Goal: Task Accomplishment & Management: Use online tool/utility

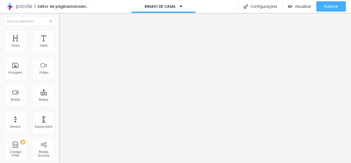
click at [59, 30] on li "Estilo" at bounding box center [88, 27] width 59 height 5
click at [16, 70] on div "Imagem" at bounding box center [15, 68] width 23 height 23
click at [19, 67] on div "Imagem" at bounding box center [15, 68] width 23 height 23
click at [62, 44] on font "Trocar imagem" at bounding box center [74, 42] width 25 height 4
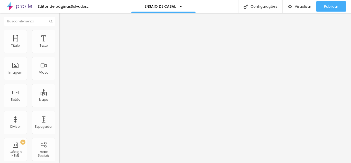
click at [62, 44] on font "Trocar imagem" at bounding box center [74, 42] width 25 height 4
click at [64, 36] on font "Avançado" at bounding box center [72, 38] width 17 height 4
click at [18, 68] on div "Imagem" at bounding box center [15, 68] width 23 height 23
click at [62, 44] on font "Trocar imagem" at bounding box center [74, 42] width 25 height 4
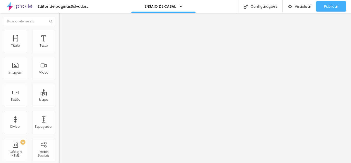
click at [59, 33] on img at bounding box center [61, 32] width 5 height 5
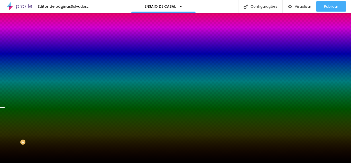
click at [62, 47] on font "Trocar imagem" at bounding box center [74, 45] width 25 height 4
click at [87, 47] on span at bounding box center [88, 45] width 3 height 4
click at [59, 47] on div "Trocar imagem" at bounding box center [88, 45] width 59 height 4
click at [62, 47] on font "Trocar imagem" at bounding box center [74, 45] width 25 height 4
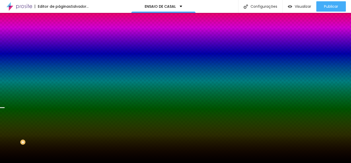
click at [63, 19] on img "button" at bounding box center [65, 19] width 4 height 4
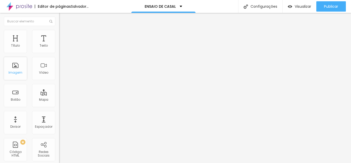
click at [14, 73] on font "Imagem" at bounding box center [15, 72] width 14 height 4
click at [14, 71] on font "Imagem" at bounding box center [15, 72] width 14 height 4
click at [62, 44] on font "Adicionar imagem" at bounding box center [77, 42] width 30 height 4
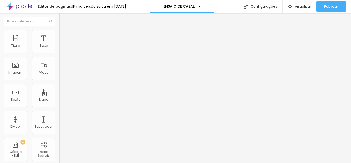
click at [62, 44] on font "Trocar imagem" at bounding box center [74, 42] width 25 height 4
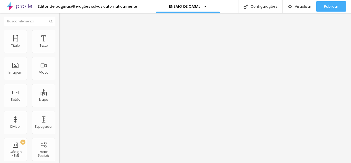
scroll to position [180, 0]
click at [89, 162] on div at bounding box center [175, 166] width 351 height 0
click at [85, 13] on div "Editor de páginas Alterações salvas automaticamente" at bounding box center [68, 6] width 137 height 13
click at [59, 44] on font "Modo" at bounding box center [63, 41] width 9 height 4
click at [59, 47] on font "Encaixotado" at bounding box center [69, 44] width 20 height 4
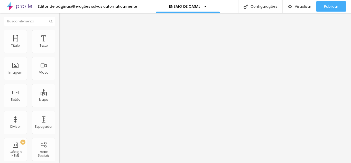
click at [59, 34] on li "Estilo" at bounding box center [88, 32] width 59 height 5
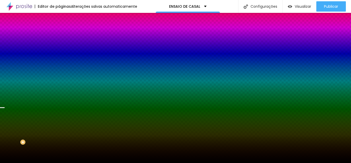
click at [62, 47] on font "Trocar imagem" at bounding box center [74, 45] width 25 height 4
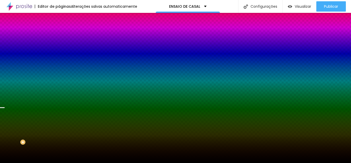
scroll to position [26, 0]
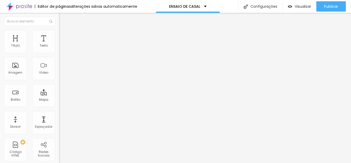
click at [62, 44] on font "Trocar imagem" at bounding box center [74, 42] width 25 height 4
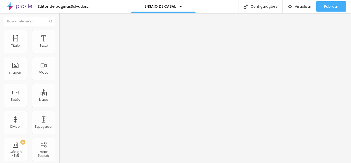
scroll to position [180, 0]
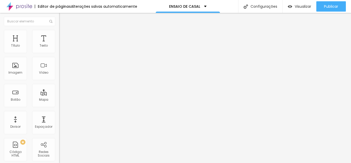
click at [62, 44] on font "Trocar imagem" at bounding box center [74, 42] width 25 height 4
click at [296, 6] on font "Visualizar" at bounding box center [303, 6] width 16 height 5
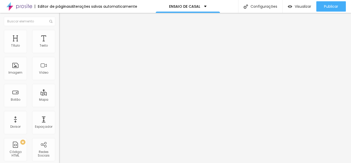
click at [59, 32] on img at bounding box center [61, 32] width 5 height 5
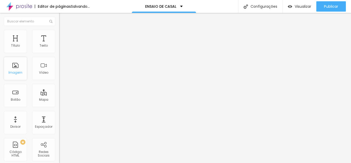
click at [17, 68] on div "Imagem" at bounding box center [15, 68] width 23 height 23
click at [62, 44] on font "Adicionar imagem" at bounding box center [77, 42] width 30 height 4
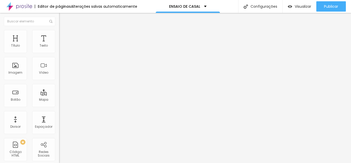
scroll to position [51, 0]
click at [20, 72] on font "Imagem" at bounding box center [15, 72] width 14 height 4
click at [59, 32] on li "Estilo" at bounding box center [88, 32] width 59 height 5
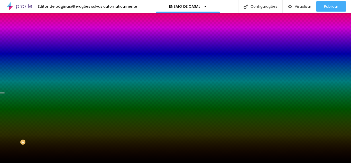
click at [62, 47] on font "Trocar imagem" at bounding box center [74, 45] width 25 height 4
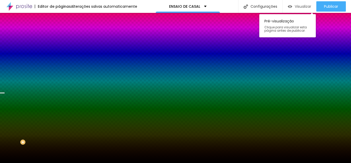
click at [295, 5] on div "Visualizar" at bounding box center [299, 6] width 23 height 4
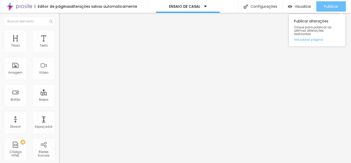
click at [324, 8] on font "Publicar" at bounding box center [331, 6] width 14 height 5
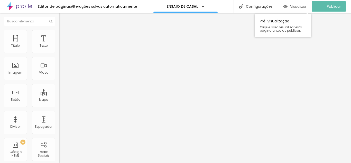
click at [296, 8] on font "Visualizar" at bounding box center [298, 6] width 16 height 5
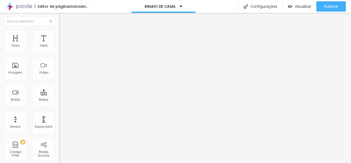
click at [62, 44] on font "Trocar imagem" at bounding box center [74, 42] width 25 height 4
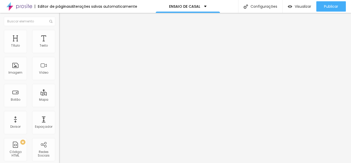
scroll to position [447, 0]
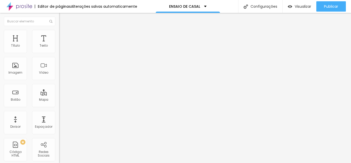
click at [59, 33] on li "Estilo" at bounding box center [88, 32] width 59 height 5
type input "30"
type input "25"
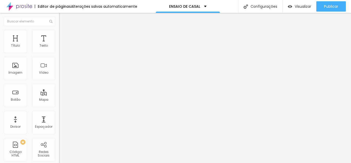
type input "25"
type input "30"
type input "35"
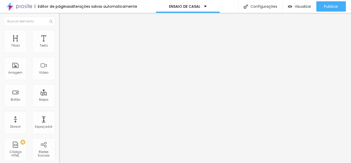
type input "40"
type input "45"
drag, startPoint x: 18, startPoint y: 56, endPoint x: 25, endPoint y: 56, distance: 6.7
type input "45"
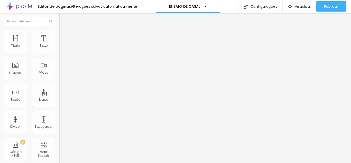
click at [59, 53] on input "range" at bounding box center [75, 51] width 33 height 4
click at [64, 36] on font "Avançado" at bounding box center [72, 38] width 17 height 4
type input "8"
type input "18"
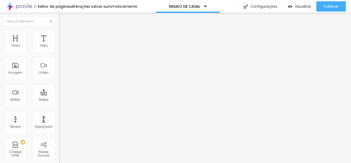
type input "18"
type input "22"
type input "23"
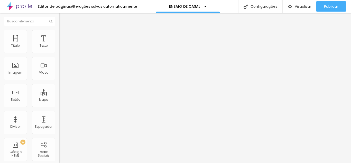
type input "24"
type input "25"
type input "26"
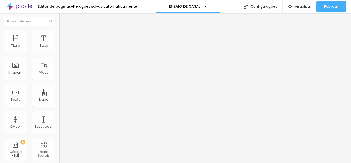
type input "26"
type input "27"
type input "28"
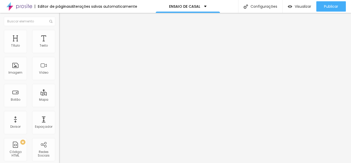
type input "29"
type input "32"
type input "33"
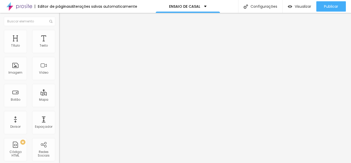
type input "33"
type input "26"
type input "25"
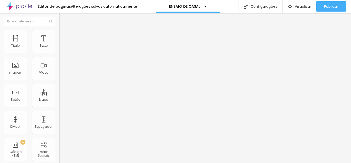
type input "24"
type input "23"
type input "22"
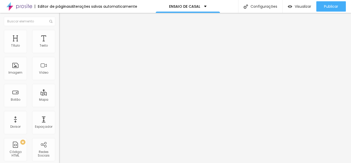
type input "22"
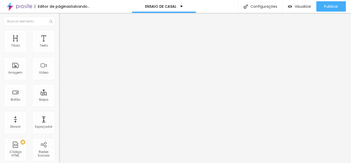
type input "21"
drag, startPoint x: 14, startPoint y: 61, endPoint x: 18, endPoint y: 62, distance: 3.9
type input "21"
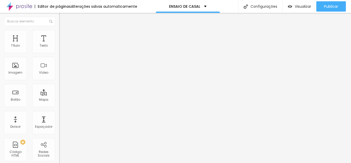
type input "25"
type input "41"
type input "42"
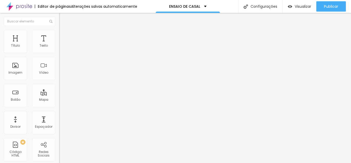
type input "42"
type input "43"
type input "44"
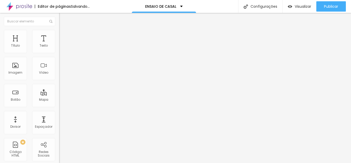
drag, startPoint x: 15, startPoint y: 51, endPoint x: 24, endPoint y: 51, distance: 9.3
type input "44"
click at [59, 100] on input "range" at bounding box center [75, 102] width 33 height 4
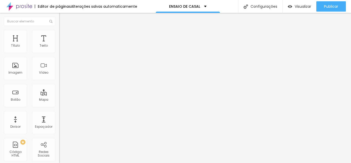
click at [59, 80] on font "1:1 Quadrado" at bounding box center [69, 78] width 20 height 4
click at [59, 87] on font "Padrão" at bounding box center [65, 84] width 12 height 4
click at [59, 83] on span "Cinema" at bounding box center [65, 81] width 13 height 4
click at [59, 94] on font "Original" at bounding box center [65, 92] width 12 height 4
click at [59, 90] on font "Quadrado" at bounding box center [67, 87] width 17 height 4
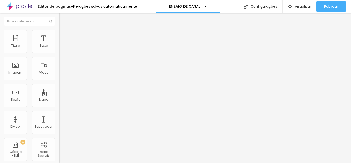
click at [59, 94] on span "Original" at bounding box center [65, 92] width 12 height 4
click at [59, 65] on img at bounding box center [61, 63] width 4 height 4
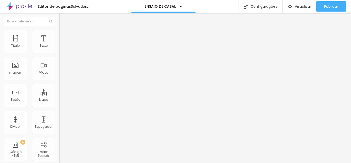
click at [59, 69] on img at bounding box center [61, 67] width 4 height 4
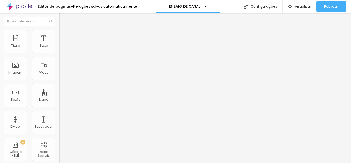
click at [59, 33] on li "Estilo" at bounding box center [88, 32] width 59 height 5
type input "194"
type input "135"
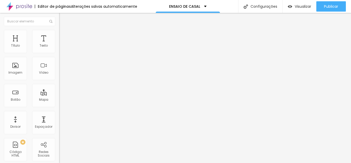
type input "132"
type input "130"
type input "128"
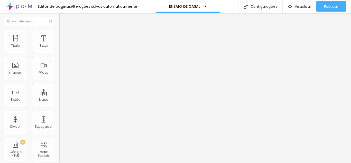
type input "128"
type input "122"
type input "117"
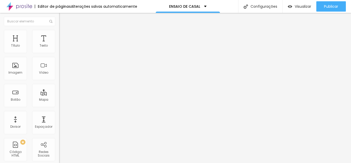
type input "112"
type input "102"
type input "94"
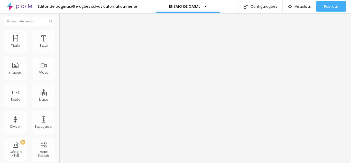
type input "94"
type input "89"
type input "82"
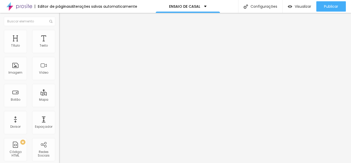
drag, startPoint x: 43, startPoint y: 66, endPoint x: 25, endPoint y: 65, distance: 18.5
click at [59, 113] on input "range" at bounding box center [75, 115] width 33 height 4
type input "49"
type input "0"
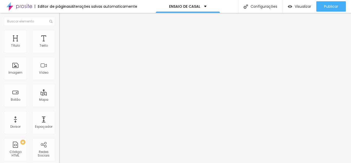
type input "0"
type input "2"
type input "39"
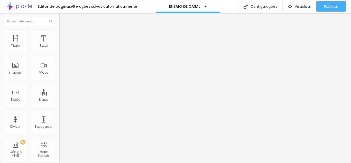
type input "51"
type input "64"
type input "76"
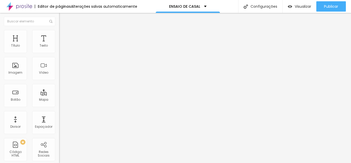
type input "76"
type input "89"
type input "99"
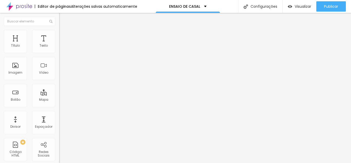
type input "114"
type input "117"
type input "120"
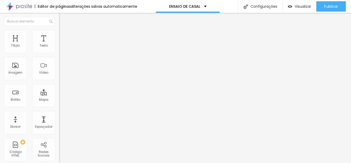
type input "120"
type input "123"
type input "128"
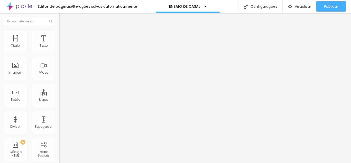
type input "132"
type input "140"
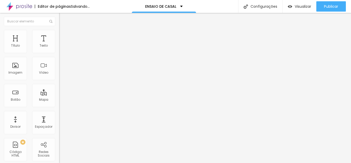
type input "155"
type input "160"
type input "166"
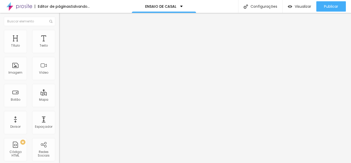
type input "166"
type input "170"
type input "178"
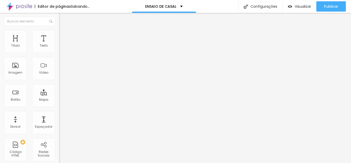
type input "186"
type input "194"
type input "199"
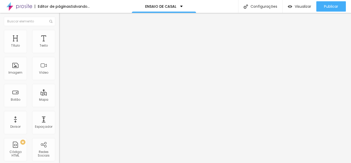
type input "199"
type input "200"
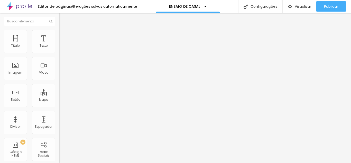
drag, startPoint x: 8, startPoint y: 65, endPoint x: 44, endPoint y: 65, distance: 36.0
type input "200"
click at [59, 113] on input "range" at bounding box center [75, 115] width 33 height 4
type input "25"
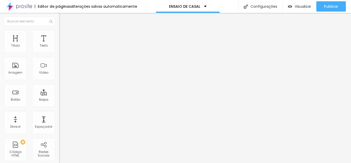
type input "15"
type input "20"
type input "25"
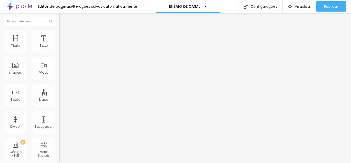
type input "25"
type input "30"
type input "35"
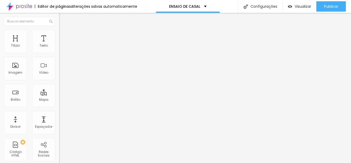
type input "40"
type input "45"
type input "50"
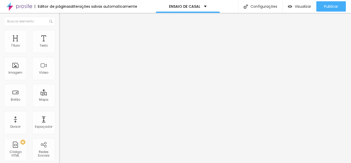
type input "50"
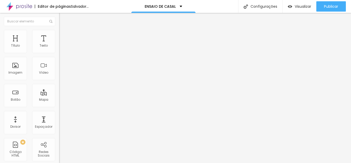
type input "45"
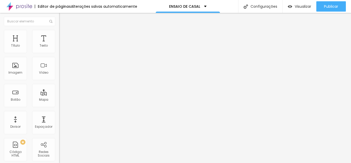
type input "40"
click at [59, 53] on input "range" at bounding box center [75, 51] width 33 height 4
click at [59, 106] on input "https://" at bounding box center [90, 103] width 62 height 5
paste input "<a href="https://wa.me/5573999964936?text=oi,%20Ellem!%20Quero%20marcar%20meu%2…"
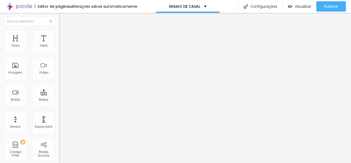
scroll to position [0, 556]
type input "https://<a href="https://wa.me/5573999964936?text=oi,%20Ellem!%20Quero%20marcar…"
click at [59, 112] on div at bounding box center [88, 112] width 59 height 0
click at [59, 92] on img at bounding box center [60, 93] width 2 height 2
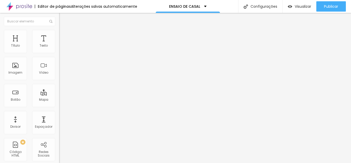
drag, startPoint x: 31, startPoint y: 99, endPoint x: 0, endPoint y: 81, distance: 35.8
click at [59, 81] on div "Número do WhatsApp * (73)99996-4936 + 55 Texto do botão Conversar no WhatsApp M…" at bounding box center [88, 125] width 59 height 171
drag, startPoint x: 40, startPoint y: 90, endPoint x: 19, endPoint y: 90, distance: 21.1
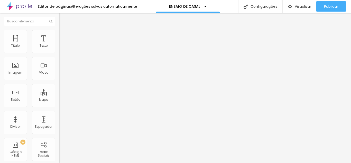
drag, startPoint x: 18, startPoint y: 89, endPoint x: 6, endPoint y: 89, distance: 11.8
type textarea "Olá, cheguei até você pelo site e gostaria de mais informações"
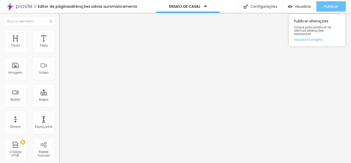
click at [324, 6] on button "Publicar" at bounding box center [331, 6] width 30 height 10
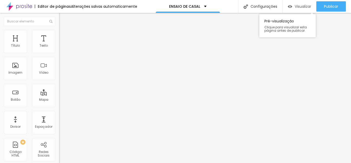
click at [301, 6] on font "Visualizar" at bounding box center [303, 6] width 16 height 5
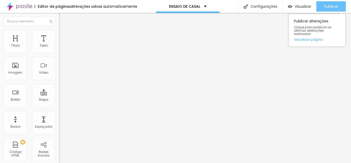
click at [326, 4] on font "Publicar" at bounding box center [331, 6] width 14 height 5
click at [330, 5] on font "Publicar" at bounding box center [331, 6] width 14 height 5
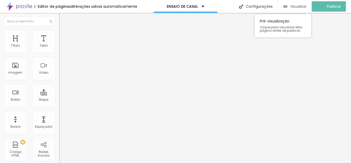
click at [301, 7] on font "Visualizar" at bounding box center [298, 6] width 16 height 5
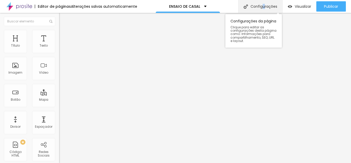
click at [264, 5] on font "Configurações" at bounding box center [263, 6] width 27 height 5
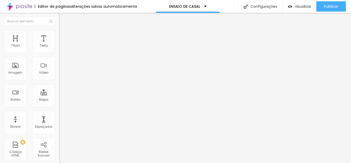
scroll to position [25, 0]
click at [59, 115] on font "Abrir em uma nova aba" at bounding box center [75, 113] width 32 height 4
click at [59, 106] on input "https://" at bounding box center [90, 103] width 62 height 5
paste input "Sou a Ellem, fotógrafa apaixonada por pessoas, histórias e emoções. Há 15 anos …"
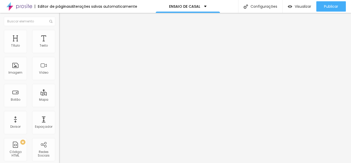
type input "https://Sou a Ellem, fotógrafa apaixonada por pessoas, histórias e emoções. Há …"
drag, startPoint x: 54, startPoint y: 107, endPoint x: 0, endPoint y: 101, distance: 54.3
click at [59, 101] on div "Texto Contrate agora Alinhamento Tamanho Normal Pequeno Normal Grande Link URL …" at bounding box center [88, 79] width 59 height 78
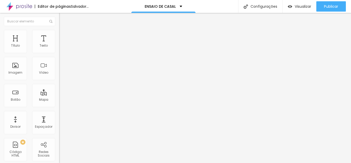
paste input "<a href="https://wa.me/5573999964936?text=oi,%20Ellem!%20Quero%20marcar%20meu%2…"
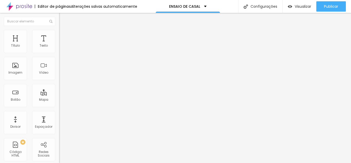
type input "<a href="https://wa.me/5573999964936?text=oi,%20Ellem!%20Quero%20marcar%20meu%2…"
click at [64, 35] on font "Estilo" at bounding box center [68, 33] width 8 height 4
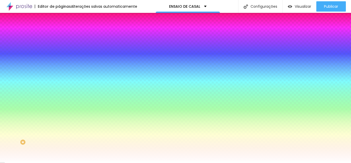
click at [59, 35] on img at bounding box center [61, 37] width 5 height 5
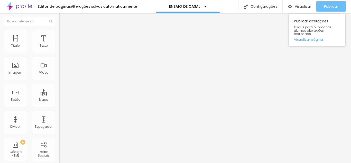
click at [327, 6] on font "Publicar" at bounding box center [331, 6] width 14 height 5
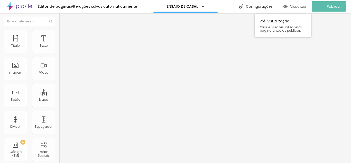
click at [295, 5] on font "Visualizar" at bounding box center [298, 6] width 16 height 5
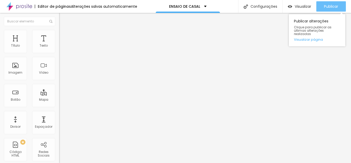
click at [325, 8] on font "Publicar" at bounding box center [331, 6] width 14 height 5
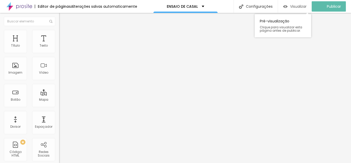
click at [296, 5] on font "Visualizar" at bounding box center [298, 6] width 16 height 5
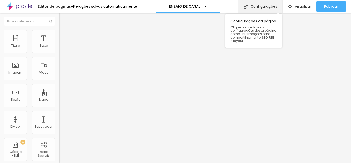
click at [256, 7] on font "Configurações" at bounding box center [263, 6] width 27 height 5
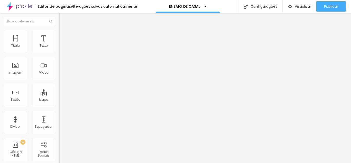
click at [262, 162] on div "Configurações da página" at bounding box center [175, 164] width 351 height 3
click at [59, 34] on li "Estilo" at bounding box center [88, 32] width 59 height 5
type input "75"
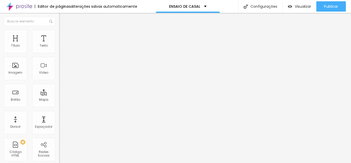
type input "65"
type input "60"
type input "55"
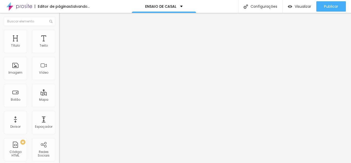
drag, startPoint x: 52, startPoint y: 55, endPoint x: 30, endPoint y: 54, distance: 21.3
type input "55"
click at [59, 53] on input "range" at bounding box center [75, 51] width 33 height 4
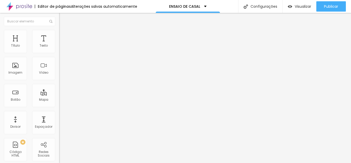
click at [59, 34] on li "Estilo" at bounding box center [88, 32] width 59 height 5
type input "95"
type input "80"
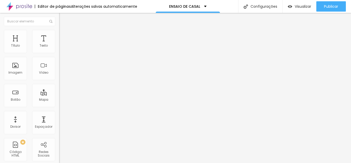
type input "65"
type input "60"
type input "55"
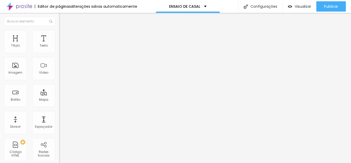
type input "55"
type input "50"
type input "55"
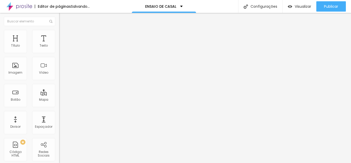
drag, startPoint x: 53, startPoint y: 56, endPoint x: 30, endPoint y: 55, distance: 22.9
type input "55"
click at [59, 53] on input "range" at bounding box center [75, 51] width 33 height 4
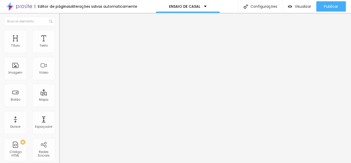
click at [59, 33] on img at bounding box center [61, 32] width 5 height 5
type input "95"
type input "90"
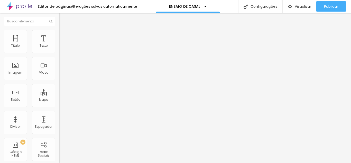
type input "85"
type input "80"
type input "75"
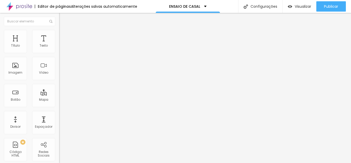
type input "75"
type input "70"
type input "65"
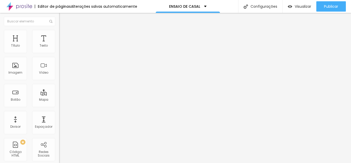
type input "60"
drag, startPoint x: 50, startPoint y: 55, endPoint x: 44, endPoint y: 72, distance: 17.8
type input "60"
click at [59, 53] on input "range" at bounding box center [75, 51] width 33 height 4
click at [59, 31] on img at bounding box center [61, 32] width 5 height 5
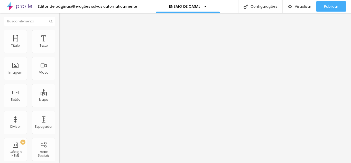
type input "60"
drag, startPoint x: 29, startPoint y: 55, endPoint x: 32, endPoint y: 55, distance: 2.9
click at [59, 53] on input "range" at bounding box center [75, 51] width 33 height 4
click at [59, 32] on img at bounding box center [61, 32] width 5 height 5
click at [59, 53] on input "range" at bounding box center [75, 51] width 33 height 4
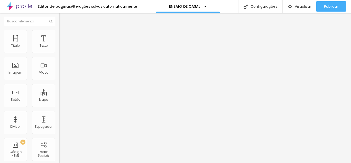
drag, startPoint x: 13, startPoint y: 65, endPoint x: 2, endPoint y: 63, distance: 11.9
click at [59, 113] on input "range" at bounding box center [75, 115] width 33 height 4
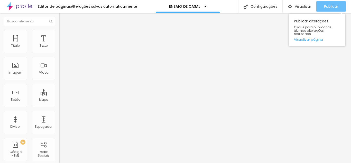
click at [334, 5] on font "Publicar" at bounding box center [331, 6] width 14 height 5
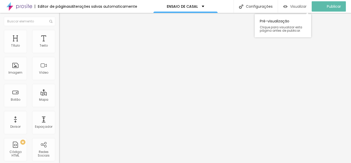
click at [287, 6] on img "button" at bounding box center [285, 6] width 4 height 4
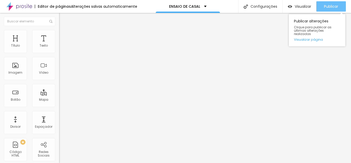
click at [327, 7] on font "Publicar" at bounding box center [331, 6] width 14 height 5
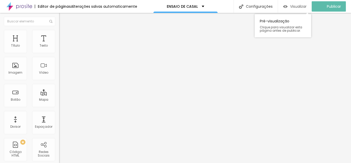
click at [298, 6] on font "Visualizar" at bounding box center [298, 6] width 16 height 5
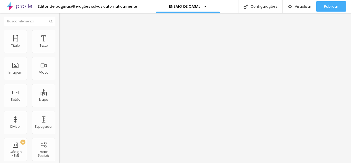
click at [62, 44] on font "Trocar imagem" at bounding box center [74, 42] width 25 height 4
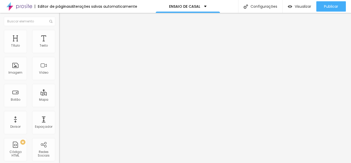
click at [44, 40] on div "Texto" at bounding box center [43, 41] width 23 height 23
click at [40, 39] on div "Texto" at bounding box center [43, 41] width 23 height 23
click at [64, 38] on font "Avançado" at bounding box center [72, 38] width 17 height 4
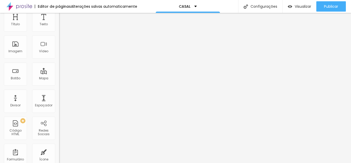
click at [59, 25] on div "20 px Espaço Interno" at bounding box center [88, 55] width 59 height 73
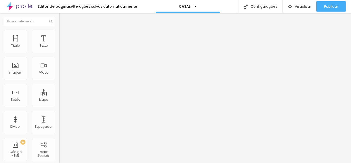
click at [62, 44] on font "Trocar imagem" at bounding box center [74, 42] width 25 height 4
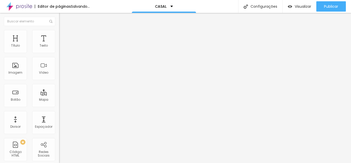
click at [64, 30] on font "Conteúdo" at bounding box center [72, 28] width 16 height 4
click at [59, 34] on li "Estilo" at bounding box center [88, 32] width 59 height 5
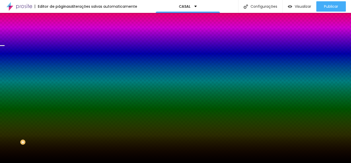
click at [62, 47] on font "Trocar imagem" at bounding box center [74, 45] width 25 height 4
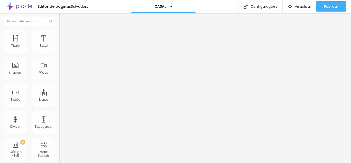
click at [59, 30] on li "Estilo" at bounding box center [88, 32] width 59 height 5
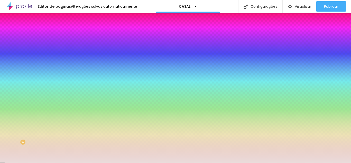
click at [59, 49] on div at bounding box center [88, 49] width 59 height 0
click at [35, 65] on div at bounding box center [175, 81] width 351 height 163
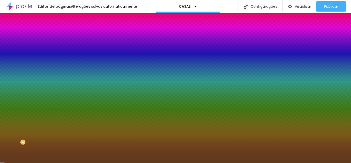
drag, startPoint x: 17, startPoint y: 73, endPoint x: 34, endPoint y: 82, distance: 19.2
click at [34, 82] on div at bounding box center [175, 81] width 351 height 163
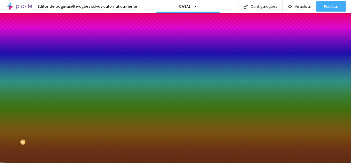
drag, startPoint x: 45, startPoint y: 73, endPoint x: 46, endPoint y: 94, distance: 21.3
click at [46, 94] on div at bounding box center [175, 81] width 351 height 163
type input "#5F2D15"
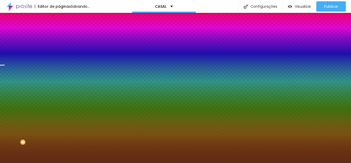
drag, startPoint x: 52, startPoint y: 90, endPoint x: 52, endPoint y: 73, distance: 16.7
click at [52, 73] on div at bounding box center [175, 81] width 351 height 163
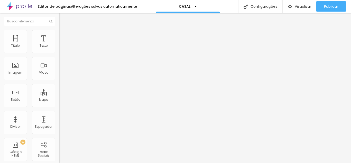
click at [62, 44] on font "Trocar imagem" at bounding box center [74, 42] width 25 height 4
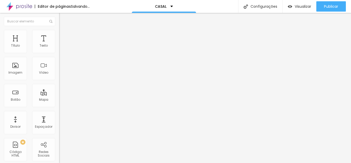
scroll to position [26, 0]
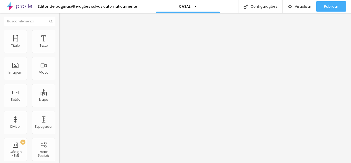
click at [62, 44] on font "Trocar imagem" at bounding box center [74, 42] width 25 height 4
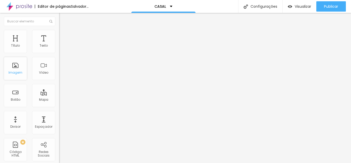
click at [16, 77] on div "Imagem" at bounding box center [15, 68] width 23 height 23
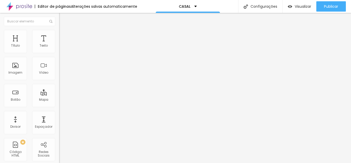
click at [62, 44] on font "Trocar imagem" at bounding box center [74, 42] width 25 height 4
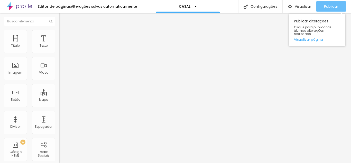
click at [330, 4] on font "Publicar" at bounding box center [331, 6] width 14 height 5
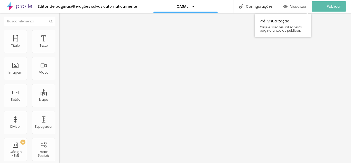
click at [305, 5] on font "Visualizar" at bounding box center [298, 6] width 16 height 5
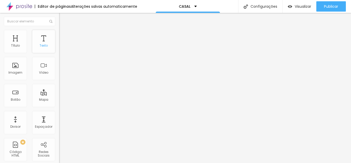
click at [39, 50] on div "Texto" at bounding box center [43, 41] width 23 height 23
click at [59, 33] on img at bounding box center [61, 32] width 5 height 5
type input "17"
type input "25"
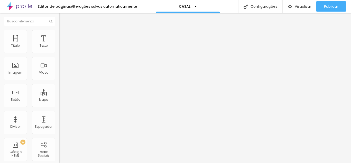
type input "25"
type input "27"
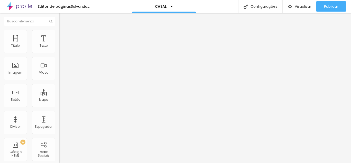
type input "28"
type input "29"
type input "32"
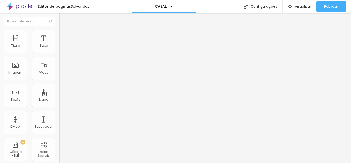
type input "32"
type input "33"
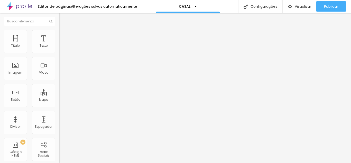
type input "29"
type input "20"
drag, startPoint x: 15, startPoint y: 51, endPoint x: 17, endPoint y: 53, distance: 3.2
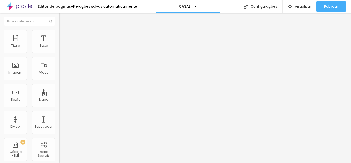
type input "20"
click at [59, 94] on input "range" at bounding box center [75, 96] width 33 height 4
click at [64, 30] on font "Estilo" at bounding box center [68, 28] width 8 height 4
click at [61, 48] on icon "button" at bounding box center [62, 46] width 3 height 3
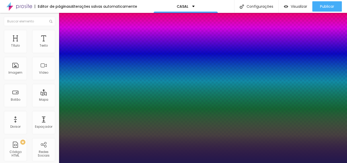
type input "1"
type input "16"
type input "1"
type input "26"
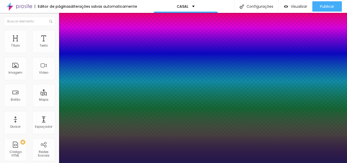
type input "1"
type input "27"
type input "1"
type input "28"
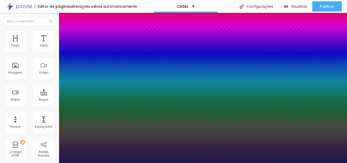
type input "28"
type input "1"
type input "22"
type input "1"
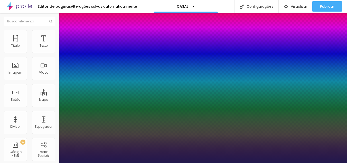
type input "20"
type input "1"
type input "26"
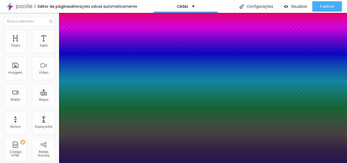
type input "1"
type input "27"
type input "1"
type input "26"
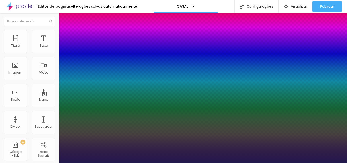
type input "26"
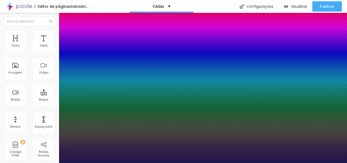
type input "1"
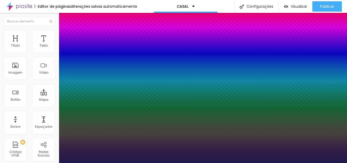
drag, startPoint x: 69, startPoint y: 88, endPoint x: 73, endPoint y: 88, distance: 4.9
type input "26"
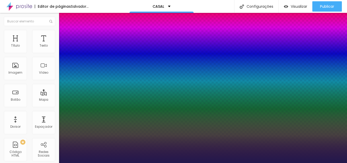
type input "1"
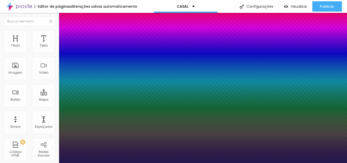
click at [161, 162] on div at bounding box center [173, 163] width 347 height 0
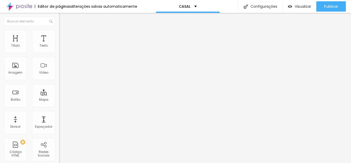
click at [64, 35] on font "Estilo" at bounding box center [68, 33] width 8 height 4
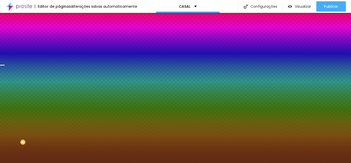
click at [59, 49] on div at bounding box center [88, 49] width 59 height 0
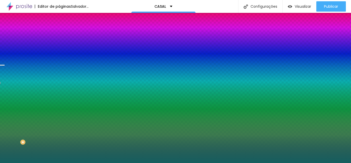
drag, startPoint x: 47, startPoint y: 88, endPoint x: 21, endPoint y: 77, distance: 28.1
click at [59, 54] on div at bounding box center [88, 54] width 59 height 0
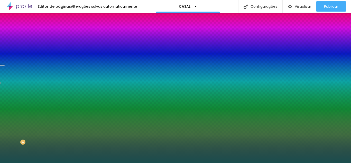
type input "#1A4E4E"
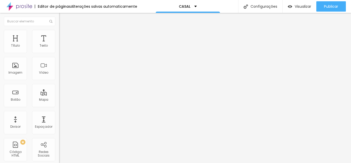
click at [59, 34] on li "Estilo" at bounding box center [88, 32] width 59 height 5
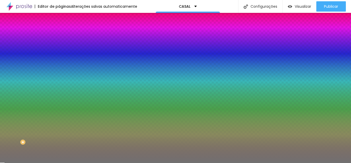
click at [59, 48] on div "Cor Voltar ao padrão #717171" at bounding box center [88, 47] width 59 height 14
click at [59, 49] on div at bounding box center [88, 49] width 59 height 0
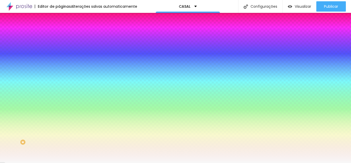
type input "#FFFFFF"
drag, startPoint x: 35, startPoint y: 64, endPoint x: 0, endPoint y: 55, distance: 36.1
click at [59, 55] on div "Cor Voltar ao padrão #FFFFFF Tamanho 16 % Peso 2" at bounding box center [88, 60] width 59 height 40
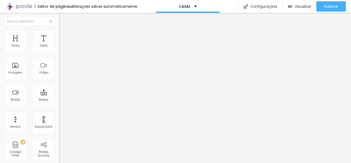
click at [59, 106] on input "text" at bounding box center [90, 103] width 62 height 5
paste input "[URL][DOMAIN_NAME]"
type input "[URL][DOMAIN_NAME]"
click at [59, 114] on font "Abrir em uma nova aba" at bounding box center [75, 113] width 32 height 4
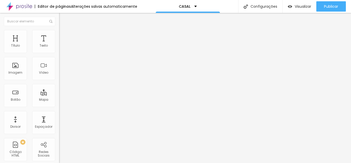
scroll to position [0, 0]
click at [59, 106] on input "text" at bounding box center [90, 103] width 62 height 5
paste input "[URL][DOMAIN_NAME]"
type input "[URL][DOMAIN_NAME]"
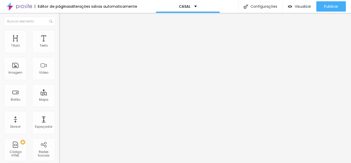
click at [59, 115] on div "URL [URL][DOMAIN_NAME] Abrir em uma nova aba" at bounding box center [88, 106] width 59 height 17
click at [59, 112] on div at bounding box center [88, 112] width 59 height 0
click at [59, 106] on input "text" at bounding box center [90, 103] width 62 height 5
paste input "[URL][DOMAIN_NAME]"
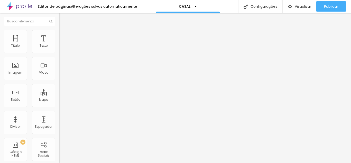
scroll to position [0, 4]
type input "[URL][DOMAIN_NAME]"
click at [59, 112] on div at bounding box center [88, 112] width 59 height 0
click at [64, 35] on font "Estilo" at bounding box center [68, 33] width 8 height 4
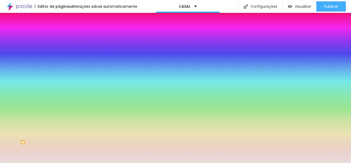
click at [59, 49] on div at bounding box center [88, 49] width 59 height 0
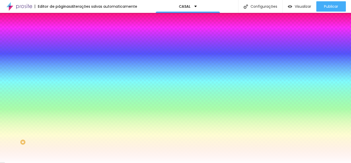
type input "#FFFDFD"
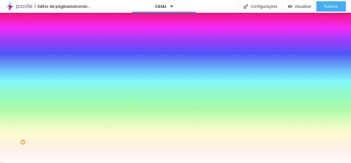
drag, startPoint x: 17, startPoint y: 77, endPoint x: 8, endPoint y: 53, distance: 26.3
click at [59, 53] on div "Cor de fundo Voltar ao padrão #FFFDFD" at bounding box center [88, 47] width 59 height 14
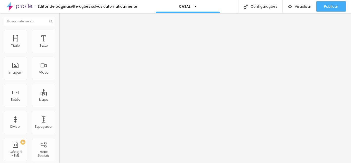
click at [64, 34] on font "Estilo" at bounding box center [68, 33] width 8 height 4
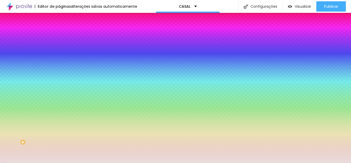
click at [59, 49] on div at bounding box center [88, 49] width 59 height 0
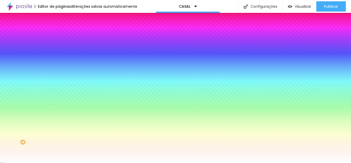
type input "#FFFFFF"
drag, startPoint x: 19, startPoint y: 59, endPoint x: 0, endPoint y: 55, distance: 19.2
click at [59, 55] on div "Cor de fundo Voltar ao padrão #FFFFFF Sombra DESATIVADO Voltar ao padrão Borda …" at bounding box center [88, 63] width 59 height 46
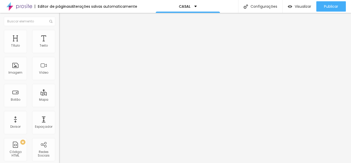
click at [59, 33] on img at bounding box center [61, 32] width 5 height 5
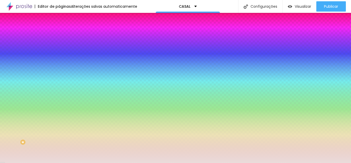
click at [59, 49] on div at bounding box center [88, 49] width 59 height 0
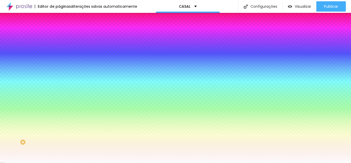
type input "#FFFFFF"
drag, startPoint x: 14, startPoint y: 61, endPoint x: 1, endPoint y: 54, distance: 14.9
click at [59, 54] on div "Cor de fundo Voltar ao padrão #FFFFFF Sombra DESATIVADO Voltar ao padrão Borda …" at bounding box center [88, 63] width 59 height 46
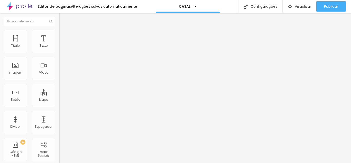
click at [64, 35] on font "Estilo" at bounding box center [68, 33] width 8 height 4
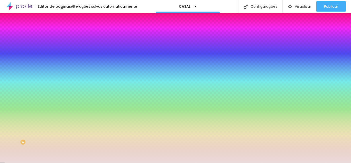
click at [59, 49] on div at bounding box center [88, 49] width 59 height 0
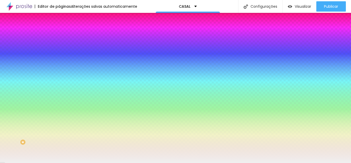
type input "#E4E4E4"
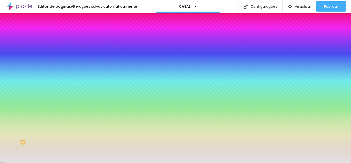
drag, startPoint x: 17, startPoint y: 62, endPoint x: 4, endPoint y: 62, distance: 13.6
click at [59, 62] on div "Cor de fundo Voltar ao padrão #E4E4E4 0 Borda arredondada" at bounding box center [88, 83] width 59 height 87
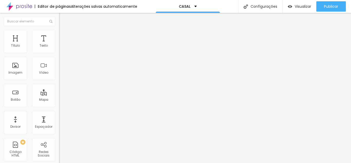
click at [62, 44] on font "Trocar imagem" at bounding box center [74, 42] width 25 height 4
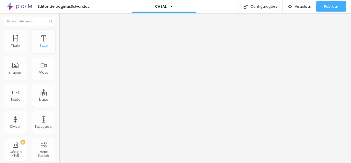
click at [40, 44] on font "Texto" at bounding box center [44, 45] width 8 height 4
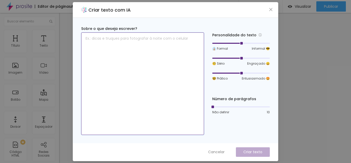
click at [166, 39] on textarea at bounding box center [142, 83] width 123 height 102
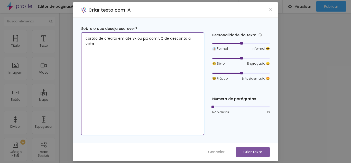
type textarea "cartão de crédito em até 3x ou pix com 5% de desconto à vista"
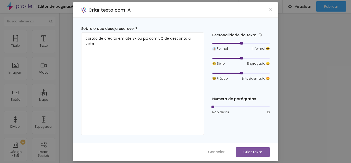
click at [250, 151] on font "Criar texto" at bounding box center [252, 151] width 19 height 5
click at [246, 149] on font "Criar texto" at bounding box center [252, 151] width 19 height 5
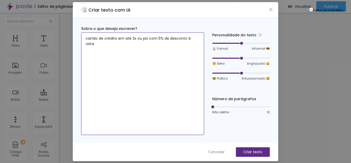
drag, startPoint x: 194, startPoint y: 39, endPoint x: 72, endPoint y: 38, distance: 122.5
click at [72, 38] on div "Criar texto com IA Sobre o que deseja escrever? cartão de crédito em até 3x ou …" at bounding box center [175, 81] width 351 height 163
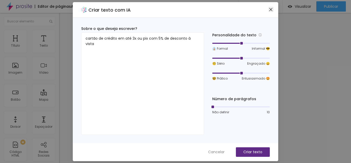
click at [270, 8] on icon "fechar" at bounding box center [271, 9] width 4 height 4
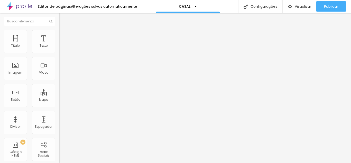
click at [59, 33] on li "Estilo" at bounding box center [88, 32] width 59 height 5
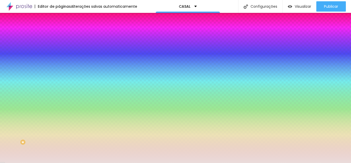
click at [59, 70] on div at bounding box center [88, 70] width 59 height 0
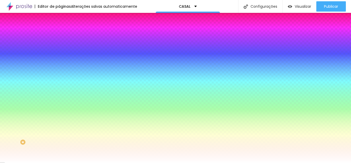
type input "#FFFFFF"
drag, startPoint x: 17, startPoint y: 102, endPoint x: 2, endPoint y: 93, distance: 18.3
click at [59, 93] on div "Imagem de fundo Adicionar imagem Efeito da Imagem Nenhum Nenhum Parallax Cor de…" at bounding box center [88, 73] width 59 height 67
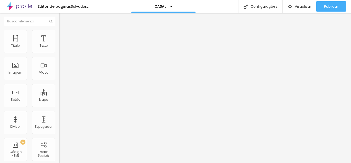
click at [62, 44] on font "Trocar imagem" at bounding box center [74, 42] width 25 height 4
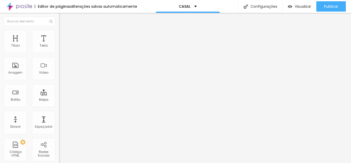
scroll to position [308, 0]
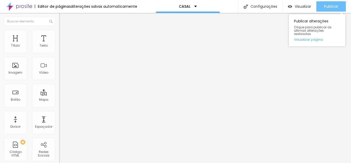
click at [326, 6] on font "Publicar" at bounding box center [331, 6] width 14 height 5
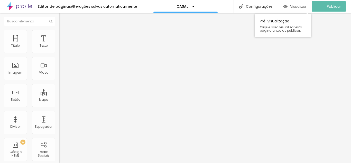
click at [296, 4] on font "Visualizar" at bounding box center [298, 6] width 16 height 5
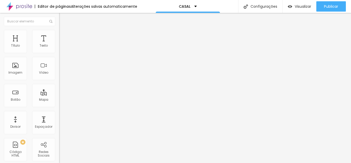
click at [64, 35] on font "Estilo" at bounding box center [68, 33] width 8 height 4
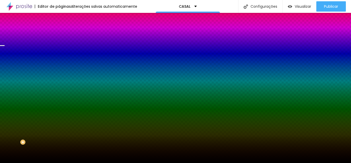
click at [62, 47] on font "Trocar imagem" at bounding box center [74, 45] width 25 height 4
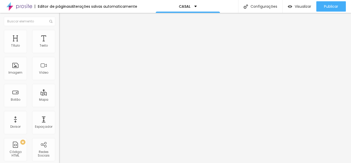
click at [59, 32] on li "Avançado" at bounding box center [88, 32] width 59 height 5
type input "53"
type input "61"
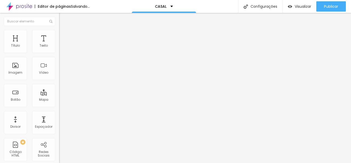
type input "67"
type input "68"
type input "54"
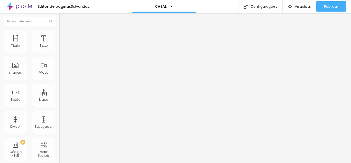
type input "54"
type input "53"
type input "50"
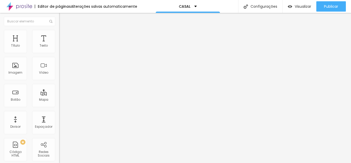
type input "49"
drag, startPoint x: 29, startPoint y: 50, endPoint x: 25, endPoint y: 52, distance: 3.7
type input "49"
click at [59, 94] on input "range" at bounding box center [75, 96] width 33 height 4
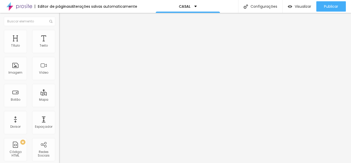
type input "9"
type input "13"
type input "30"
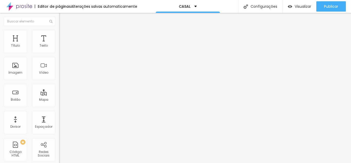
type input "30"
type input "33"
type input "35"
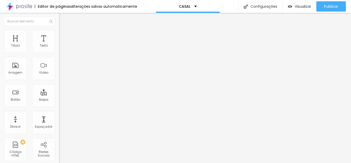
type input "37"
type input "38"
type input "39"
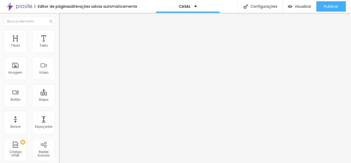
type input "39"
type input "40"
type input "45"
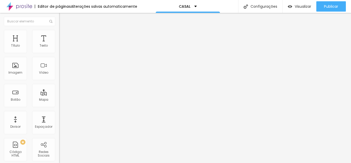
type input "49"
type input "48"
type input "71"
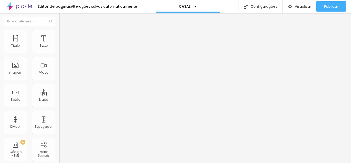
type input "71"
type input "74"
type input "79"
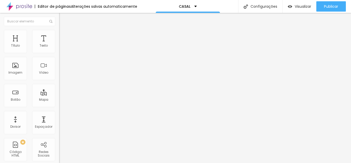
type input "84"
type input "85"
type input "88"
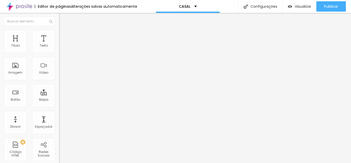
type input "88"
type input "94"
type input "100"
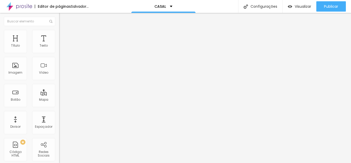
drag, startPoint x: 14, startPoint y: 60, endPoint x: 44, endPoint y: 62, distance: 29.8
type input "100"
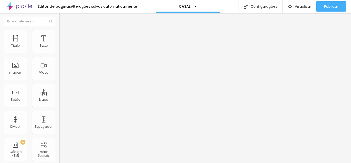
click at [64, 30] on font "Estilo" at bounding box center [68, 28] width 8 height 4
click at [64, 35] on font "Avançado" at bounding box center [72, 33] width 17 height 4
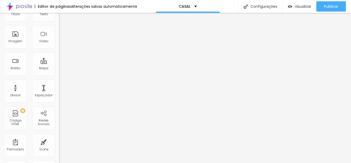
scroll to position [0, 0]
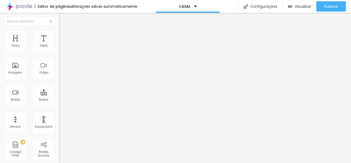
type input "30"
type input "28"
type input "26"
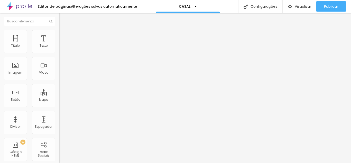
type input "26"
type input "25"
type input "26"
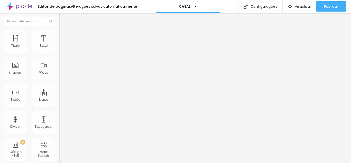
type input "31"
type input "36"
type input "41"
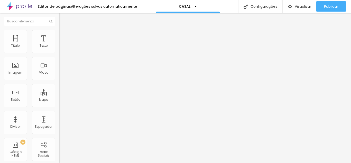
type input "41"
type input "42"
type input "45"
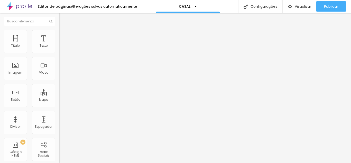
type input "50"
type input "53"
type input "55"
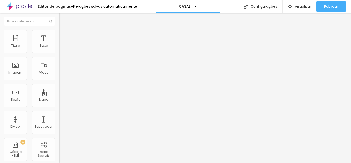
type input "55"
type input "56"
type input "57"
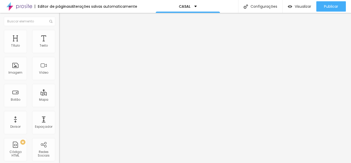
type input "59"
type input "60"
type input "61"
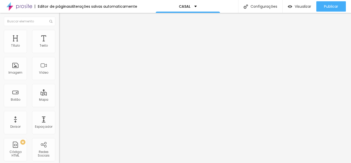
type input "61"
type input "62"
type input "59"
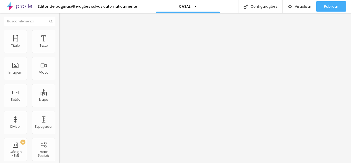
type input "52"
type input "49"
type input "48"
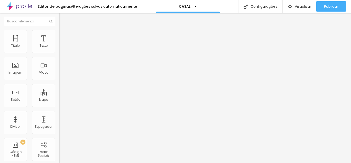
type input "48"
type input "47"
type input "55"
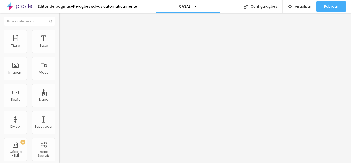
type input "62"
type input "65"
type input "67"
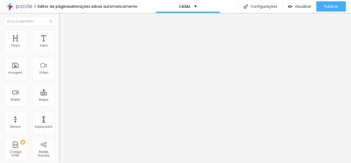
type input "67"
type input "68"
type input "69"
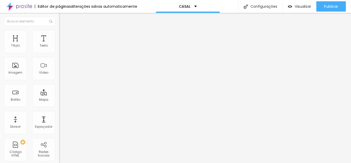
type input "71"
type input "74"
type input "83"
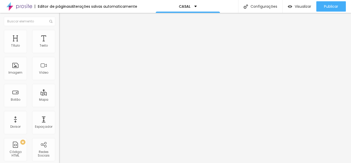
type input "83"
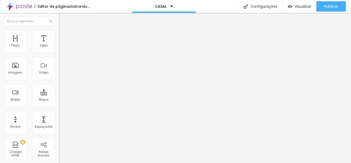
drag, startPoint x: 25, startPoint y: 52, endPoint x: 35, endPoint y: 49, distance: 10.0
type input "83"
click at [59, 94] on input "range" at bounding box center [75, 96] width 33 height 4
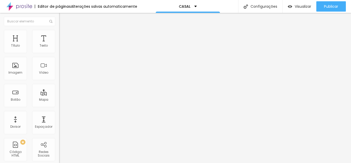
click at [59, 34] on li "Avançado" at bounding box center [88, 32] width 59 height 5
type input "20"
type input "40"
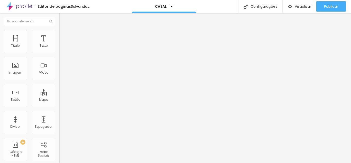
type input "38"
type input "13"
type input "12"
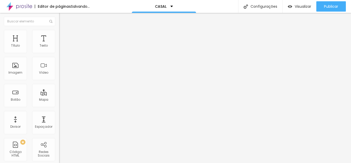
type input "12"
type input "6"
type input "0"
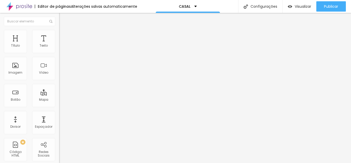
drag, startPoint x: 17, startPoint y: 51, endPoint x: 4, endPoint y: 55, distance: 14.4
type input "0"
click at [59, 94] on input "range" at bounding box center [75, 96] width 33 height 4
type input "19"
drag, startPoint x: 15, startPoint y: 60, endPoint x: 23, endPoint y: 62, distance: 8.0
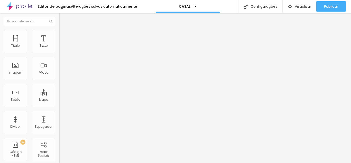
click at [64, 35] on font "Avançado" at bounding box center [72, 33] width 17 height 4
click at [64, 30] on font "Estilo" at bounding box center [68, 28] width 8 height 4
click at [59, 32] on img at bounding box center [61, 32] width 5 height 5
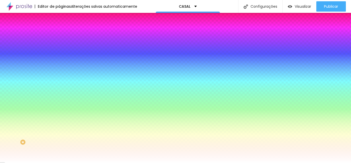
click at [59, 49] on div at bounding box center [88, 49] width 59 height 0
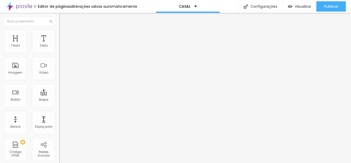
click at [59, 34] on li "Estilo" at bounding box center [88, 32] width 59 height 5
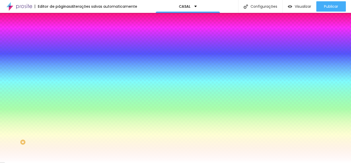
click at [59, 49] on div at bounding box center [88, 49] width 59 height 0
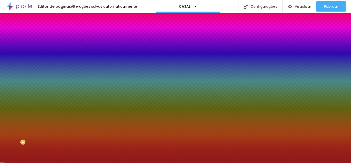
drag, startPoint x: 30, startPoint y: 74, endPoint x: 35, endPoint y: 75, distance: 5.2
click at [35, 75] on div at bounding box center [175, 81] width 351 height 163
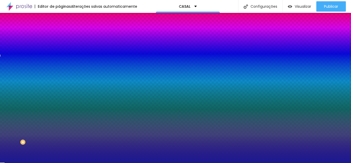
click at [44, 71] on div at bounding box center [175, 81] width 351 height 163
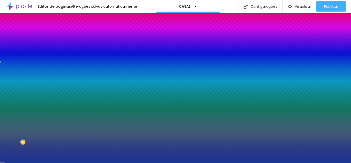
drag, startPoint x: 44, startPoint y: 73, endPoint x: 37, endPoint y: 74, distance: 7.5
click at [45, 72] on div at bounding box center [175, 81] width 351 height 163
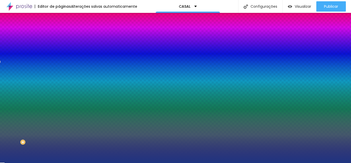
drag, startPoint x: 30, startPoint y: 77, endPoint x: 33, endPoint y: 77, distance: 3.3
click at [33, 77] on div at bounding box center [175, 81] width 351 height 163
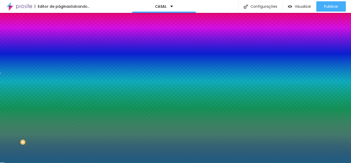
click at [46, 75] on div at bounding box center [175, 81] width 351 height 163
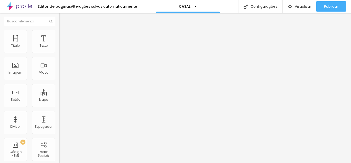
click at [64, 35] on font "Estilo" at bounding box center [68, 33] width 8 height 4
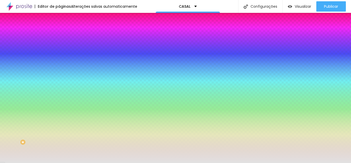
click at [59, 49] on div at bounding box center [88, 49] width 59 height 0
click at [45, 70] on div at bounding box center [175, 81] width 351 height 163
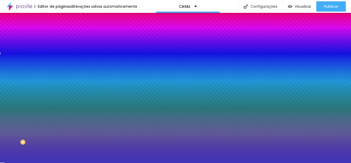
click at [32, 69] on div at bounding box center [175, 81] width 351 height 163
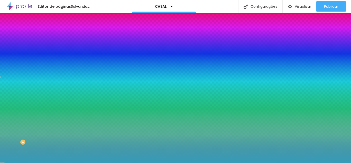
drag, startPoint x: 46, startPoint y: 71, endPoint x: 46, endPoint y: 76, distance: 5.2
click at [46, 76] on div at bounding box center [175, 81] width 351 height 163
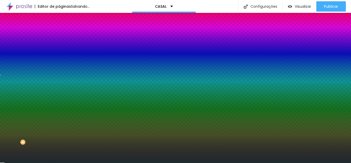
drag, startPoint x: 20, startPoint y: 76, endPoint x: 19, endPoint y: 90, distance: 13.7
click at [19, 90] on div at bounding box center [175, 81] width 351 height 163
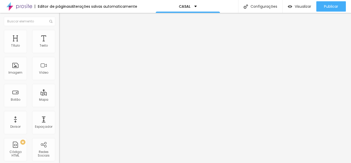
click at [59, 32] on img at bounding box center [61, 32] width 5 height 5
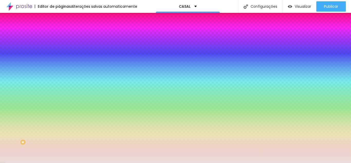
click at [59, 49] on div at bounding box center [88, 49] width 59 height 0
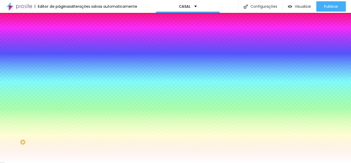
drag, startPoint x: 25, startPoint y: 64, endPoint x: 7, endPoint y: 58, distance: 18.9
click at [59, 54] on div at bounding box center [88, 54] width 59 height 0
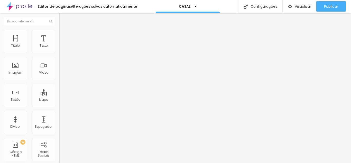
click at [64, 35] on font "Estilo" at bounding box center [68, 33] width 8 height 4
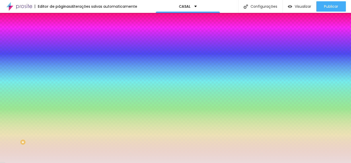
click at [59, 49] on div at bounding box center [88, 49] width 59 height 0
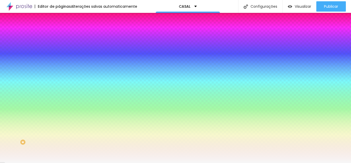
drag, startPoint x: 8, startPoint y: 60, endPoint x: 0, endPoint y: 55, distance: 9.6
click at [59, 55] on div "Cor de fundo Voltar ao padrão #FFFFFF 0 Borda arredondada" at bounding box center [88, 83] width 59 height 87
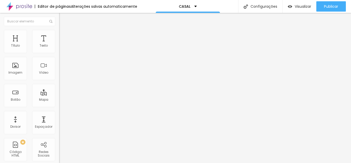
click at [64, 34] on font "Estilo" at bounding box center [68, 33] width 8 height 4
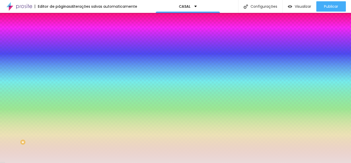
click at [59, 49] on div at bounding box center [88, 49] width 59 height 0
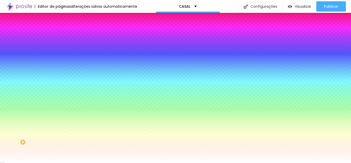
drag, startPoint x: 15, startPoint y: 62, endPoint x: 2, endPoint y: 55, distance: 14.4
click at [59, 55] on div "Cor de fundo Voltar ao padrão #FFFFFF 0 Borda arredondada" at bounding box center [88, 83] width 59 height 87
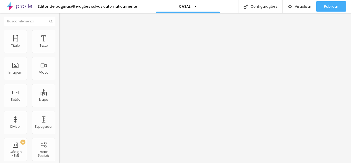
click at [59, 32] on img at bounding box center [61, 32] width 5 height 5
drag, startPoint x: 15, startPoint y: 50, endPoint x: 13, endPoint y: 53, distance: 2.9
click at [59, 94] on input "range" at bounding box center [75, 96] width 33 height 4
drag, startPoint x: 14, startPoint y: 62, endPoint x: 21, endPoint y: 61, distance: 6.7
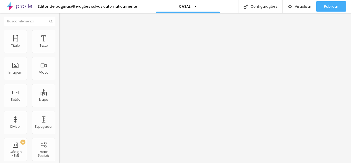
click at [64, 34] on font "Avançado" at bounding box center [72, 33] width 17 height 4
click at [64, 30] on font "Estilo" at bounding box center [68, 28] width 8 height 4
click at [61, 48] on icon "button" at bounding box center [62, 46] width 3 height 3
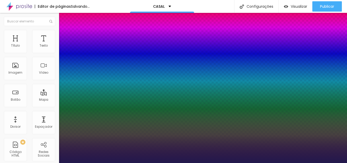
drag, startPoint x: 71, startPoint y: 87, endPoint x: 74, endPoint y: 87, distance: 3.6
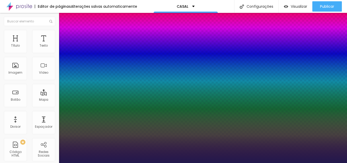
drag, startPoint x: 66, startPoint y: 100, endPoint x: 90, endPoint y: 100, distance: 24.4
drag, startPoint x: 66, startPoint y: 111, endPoint x: 83, endPoint y: 109, distance: 17.5
drag, startPoint x: 85, startPoint y: 124, endPoint x: 68, endPoint y: 121, distance: 17.1
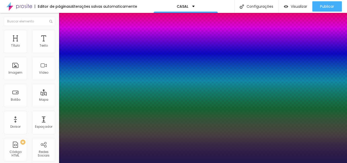
click at [124, 162] on div at bounding box center [173, 163] width 347 height 0
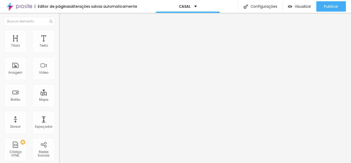
click at [61, 48] on icon "button" at bounding box center [62, 46] width 3 height 3
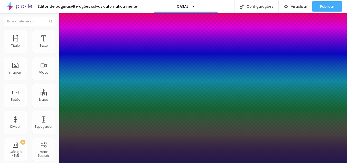
drag, startPoint x: 68, startPoint y: 124, endPoint x: 83, endPoint y: 124, distance: 14.6
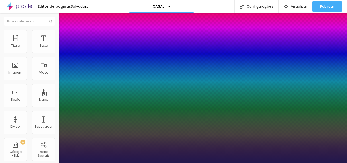
click at [111, 162] on div at bounding box center [173, 163] width 347 height 0
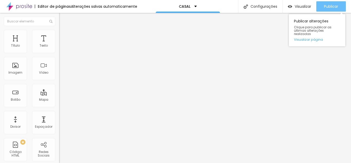
click at [324, 6] on font "Publicar" at bounding box center [331, 6] width 14 height 5
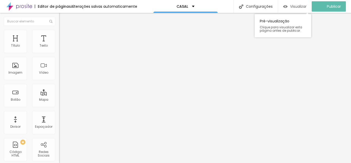
click at [295, 3] on div "Visualizar" at bounding box center [294, 6] width 23 height 10
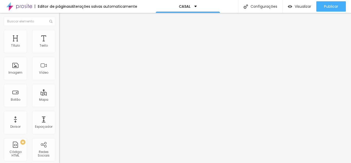
click at [62, 44] on font "Trocar imagem" at bounding box center [74, 42] width 25 height 4
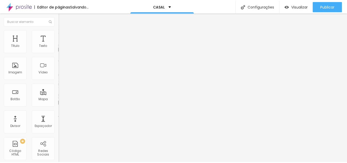
scroll to position [103, 0]
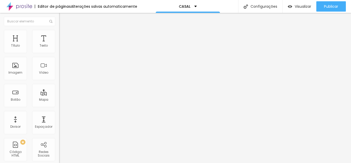
click at [59, 33] on ul "Conteúdo Estilo Avançado" at bounding box center [88, 32] width 59 height 15
click at [59, 33] on li "Estilo" at bounding box center [88, 32] width 59 height 5
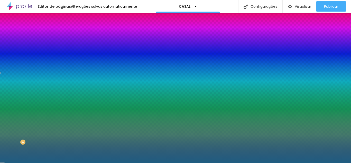
click at [59, 49] on div at bounding box center [88, 49] width 59 height 0
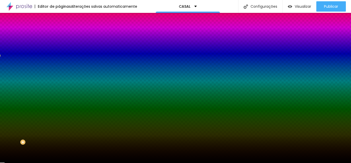
drag, startPoint x: 10, startPoint y: 98, endPoint x: 7, endPoint y: 98, distance: 3.3
click at [59, 98] on div "Editar nulo Conteúdo Estilo Avançado Cor de fundo Voltar ao padrão #000000 0 Bo…" at bounding box center [88, 88] width 59 height 150
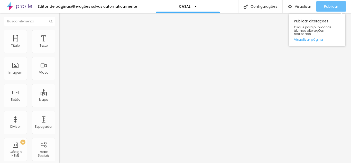
click at [329, 8] on font "Publicar" at bounding box center [331, 6] width 14 height 5
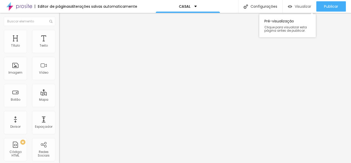
click at [296, 3] on div "Visualizar" at bounding box center [299, 6] width 23 height 10
click at [63, 18] on img "button" at bounding box center [65, 19] width 4 height 4
click at [62, 47] on icon "button" at bounding box center [63, 46] width 2 height 2
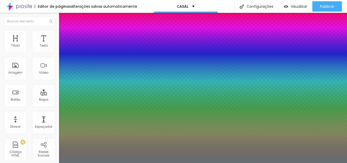
drag, startPoint x: 90, startPoint y: 123, endPoint x: 99, endPoint y: 121, distance: 9.0
drag, startPoint x: 67, startPoint y: 112, endPoint x: 70, endPoint y: 112, distance: 3.3
drag, startPoint x: 67, startPoint y: 100, endPoint x: 72, endPoint y: 99, distance: 4.7
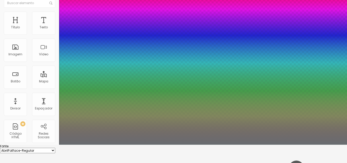
click at [186, 144] on div at bounding box center [173, 144] width 347 height 0
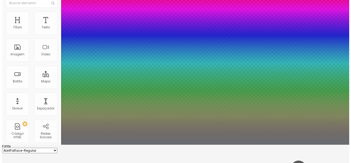
scroll to position [0, 0]
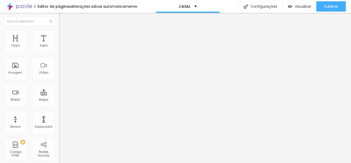
click at [59, 49] on button "button" at bounding box center [62, 46] width 7 height 5
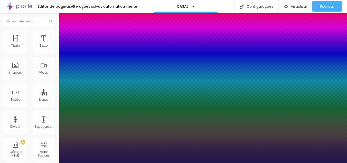
drag, startPoint x: 68, startPoint y: 87, endPoint x: 71, endPoint y: 87, distance: 3.2
click at [153, 162] on div at bounding box center [173, 163] width 347 height 0
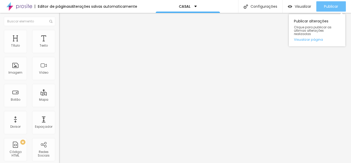
click at [329, 4] on font "Publicar" at bounding box center [331, 6] width 14 height 5
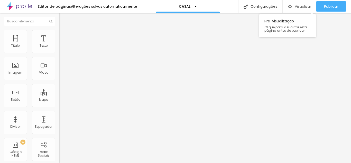
click at [306, 4] on font "Visualizar" at bounding box center [303, 6] width 16 height 5
click at [17, 97] on font "Botão" at bounding box center [16, 99] width 10 height 4
click at [59, 30] on li "Estilo" at bounding box center [88, 32] width 59 height 5
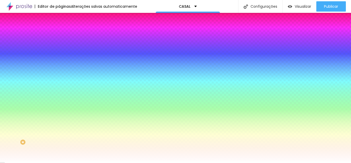
click at [59, 49] on div at bounding box center [88, 49] width 59 height 0
click at [23, 66] on div at bounding box center [175, 81] width 351 height 163
drag, startPoint x: 20, startPoint y: 77, endPoint x: 22, endPoint y: 69, distance: 8.9
click at [22, 69] on div at bounding box center [175, 81] width 351 height 163
click at [257, 22] on div at bounding box center [257, 21] width 1 height 1
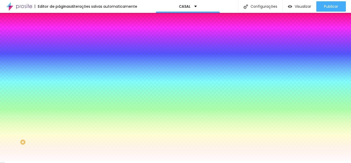
click at [32, 61] on div at bounding box center [175, 81] width 351 height 163
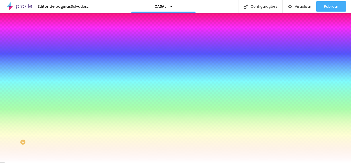
click at [36, 67] on div at bounding box center [175, 81] width 351 height 163
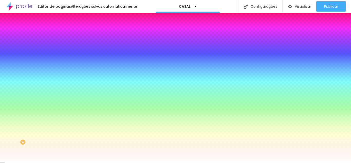
click at [33, 70] on div at bounding box center [175, 81] width 351 height 163
click at [25, 61] on div at bounding box center [175, 81] width 351 height 163
drag, startPoint x: 10, startPoint y: 62, endPoint x: 0, endPoint y: 56, distance: 11.6
click at [59, 56] on div "Cor de fundo Voltar ao padrão #FFFFFF Tipografia Voltar ao padrão Borda Voltar …" at bounding box center [88, 124] width 59 height 168
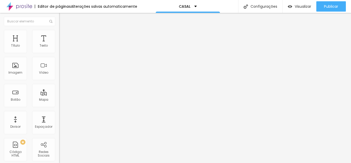
click at [59, 34] on li "Estilo" at bounding box center [88, 32] width 59 height 5
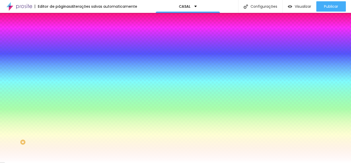
click at [59, 49] on div at bounding box center [88, 49] width 59 height 0
drag, startPoint x: 10, startPoint y: 63, endPoint x: 0, endPoint y: 52, distance: 14.5
click at [59, 52] on div "Cor de fundo Voltar ao padrão #FFFFFF Tipografia Voltar ao padrão Borda Voltar …" at bounding box center [88, 124] width 59 height 168
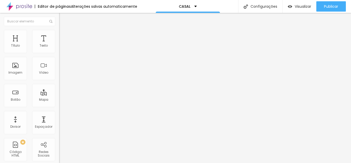
click at [59, 34] on li "Estilo" at bounding box center [88, 32] width 59 height 5
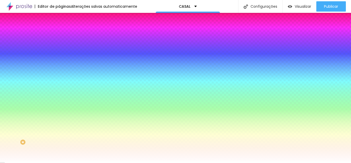
click at [59, 49] on div at bounding box center [88, 49] width 59 height 0
drag, startPoint x: 2, startPoint y: 60, endPoint x: 0, endPoint y: 55, distance: 4.7
click at [59, 55] on div "Cor de fundo Voltar ao padrão #FFFFFF Tipografia Voltar ao padrão Borda Voltar …" at bounding box center [88, 124] width 59 height 168
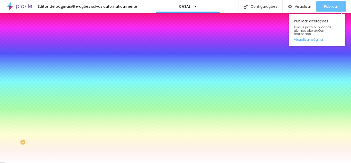
click at [321, 6] on button "Publicar" at bounding box center [331, 6] width 30 height 10
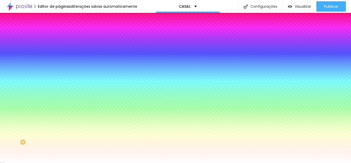
drag, startPoint x: 33, startPoint y: 117, endPoint x: 40, endPoint y: 117, distance: 6.7
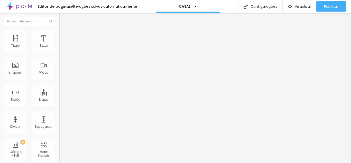
click at [64, 35] on font "Estilo" at bounding box center [68, 33] width 8 height 4
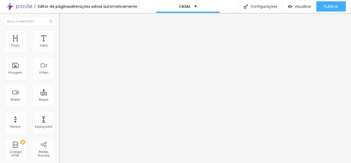
click at [59, 33] on img at bounding box center [61, 32] width 5 height 5
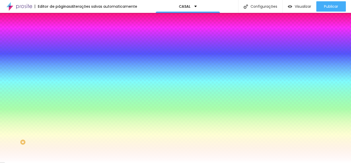
drag, startPoint x: 38, startPoint y: 116, endPoint x: 41, endPoint y: 115, distance: 2.6
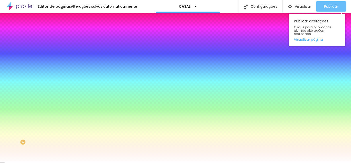
click at [330, 6] on font "Publicar" at bounding box center [331, 6] width 14 height 5
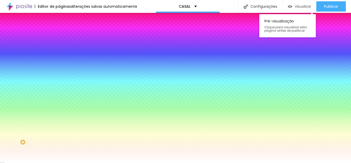
click at [296, 6] on font "Visualizar" at bounding box center [303, 6] width 16 height 5
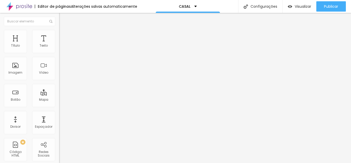
click at [64, 35] on font "Estilo" at bounding box center [68, 33] width 8 height 4
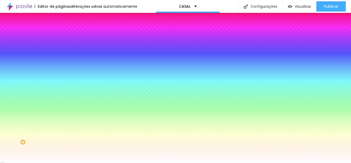
click at [59, 49] on div at bounding box center [88, 49] width 59 height 0
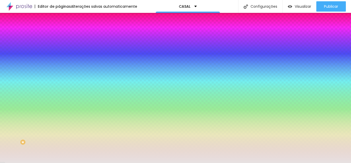
click at [9, 62] on div at bounding box center [175, 81] width 351 height 163
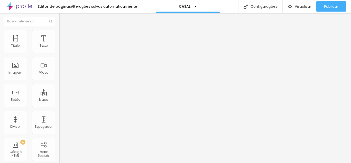
click at [59, 32] on img at bounding box center [61, 32] width 5 height 5
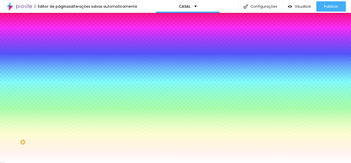
click at [59, 49] on div at bounding box center [88, 49] width 59 height 0
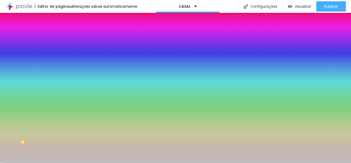
drag, startPoint x: 9, startPoint y: 60, endPoint x: 8, endPoint y: 68, distance: 7.5
click at [8, 68] on div at bounding box center [175, 81] width 351 height 163
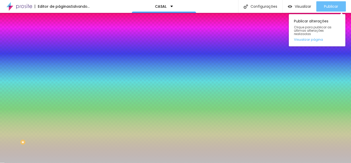
click at [321, 7] on button "Publicar" at bounding box center [331, 6] width 30 height 10
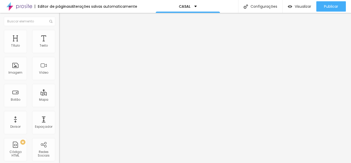
click at [61, 48] on icon "button" at bounding box center [62, 46] width 3 height 3
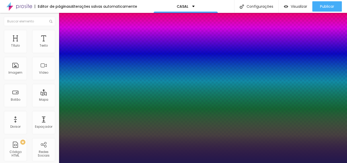
drag, startPoint x: 90, startPoint y: 99, endPoint x: 84, endPoint y: 99, distance: 5.9
drag, startPoint x: 82, startPoint y: 111, endPoint x: 78, endPoint y: 111, distance: 4.6
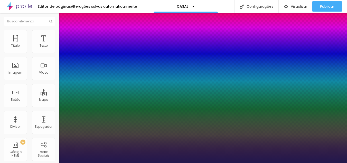
click at [146, 162] on div at bounding box center [173, 163] width 347 height 0
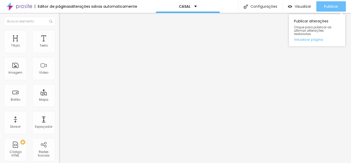
click at [330, 3] on div "Publicar" at bounding box center [331, 6] width 14 height 10
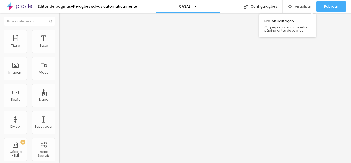
click at [299, 7] on font "Visualizar" at bounding box center [303, 6] width 16 height 5
